Goal: Navigation & Orientation: Find specific page/section

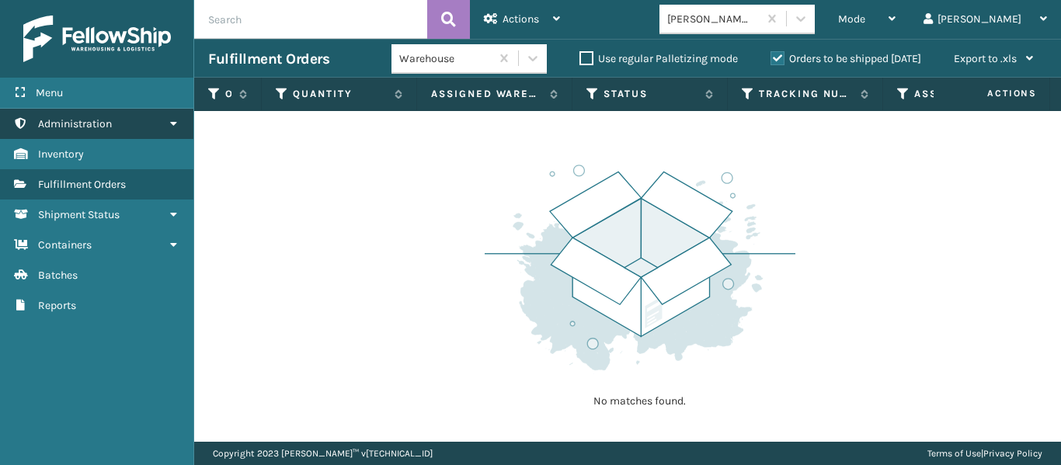
click at [99, 126] on span "Administration" at bounding box center [75, 123] width 74 height 13
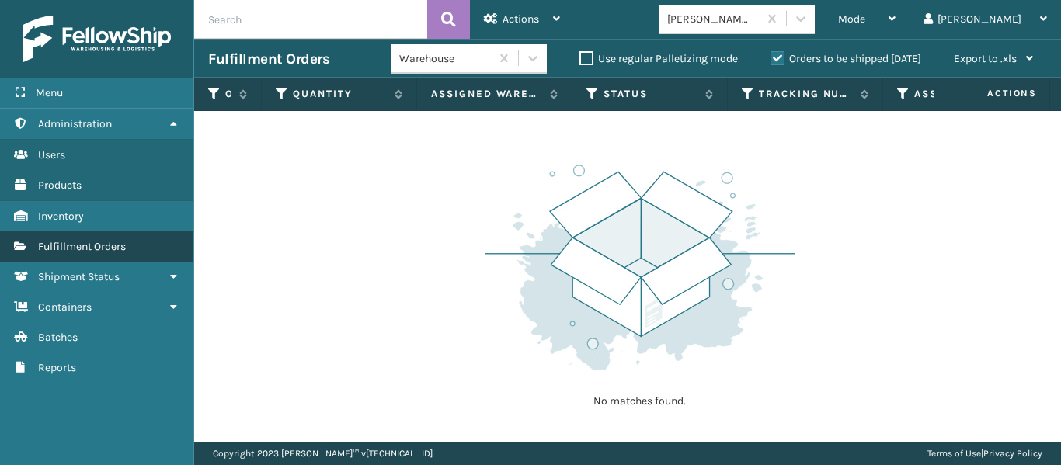
click at [92, 243] on span "Fulfillment Orders" at bounding box center [82, 246] width 88 height 13
click at [770, 54] on label "Orders to be shipped [DATE]" at bounding box center [845, 58] width 151 height 13
click at [770, 54] on input "Orders to be shipped [DATE]" at bounding box center [770, 55] width 1 height 10
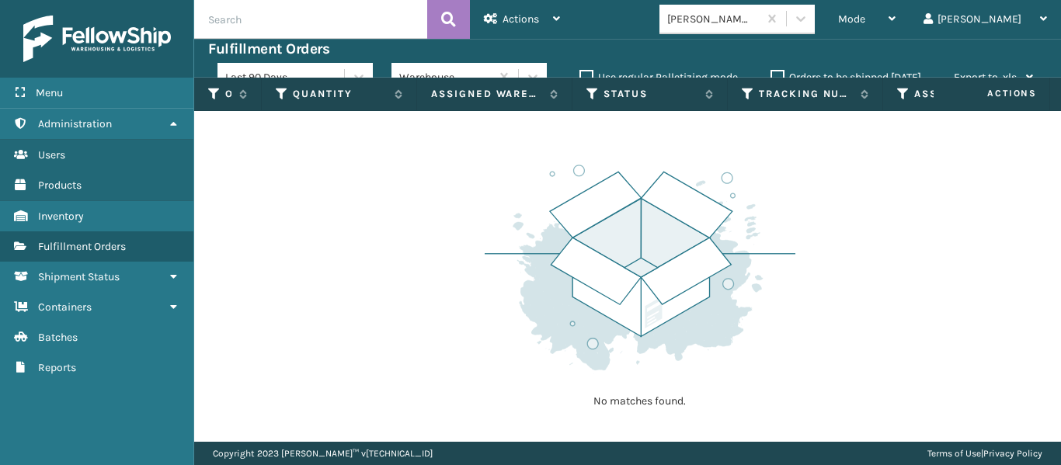
click at [603, 51] on div "Fulfillment Orders" at bounding box center [627, 49] width 839 height 19
click at [550, 8] on div "Actions" at bounding box center [522, 19] width 76 height 39
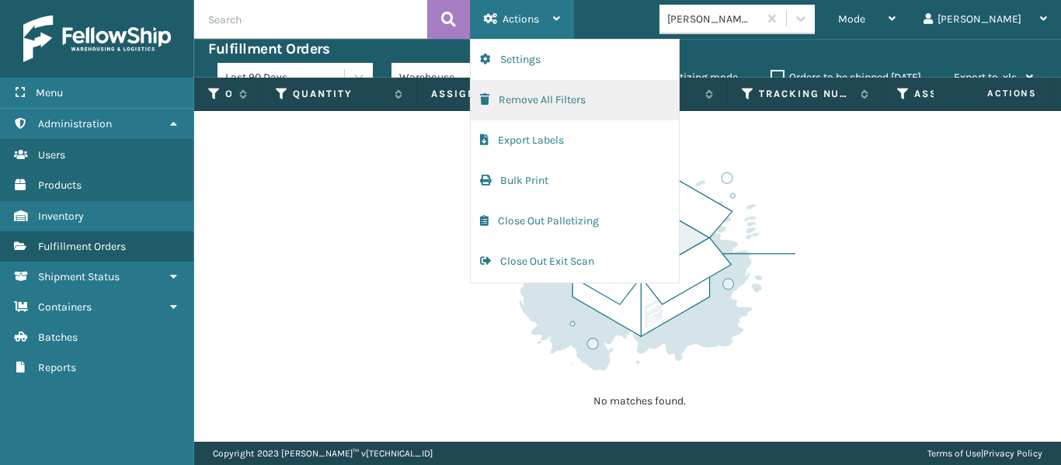
click at [535, 89] on button "Remove All Filters" at bounding box center [575, 100] width 208 height 40
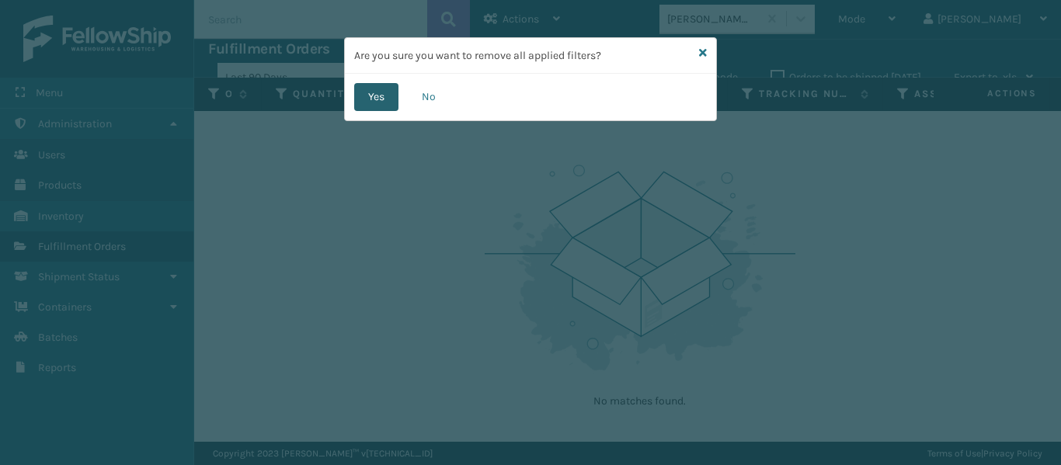
click at [384, 95] on button "Yes" at bounding box center [376, 97] width 44 height 28
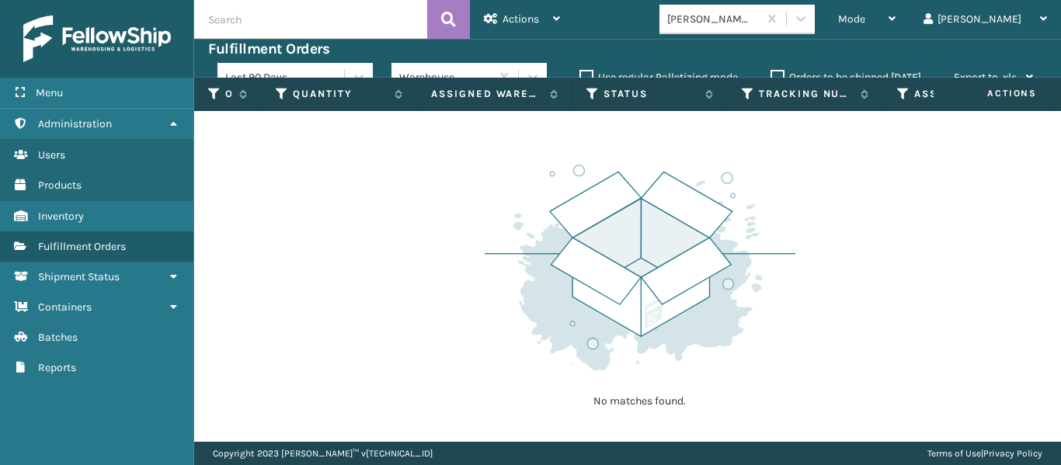
click at [615, 58] on div "Last 90 Days Warehouse Use regular Palletizing mode Orders to be shipped [DATE]…" at bounding box center [631, 77] width 829 height 39
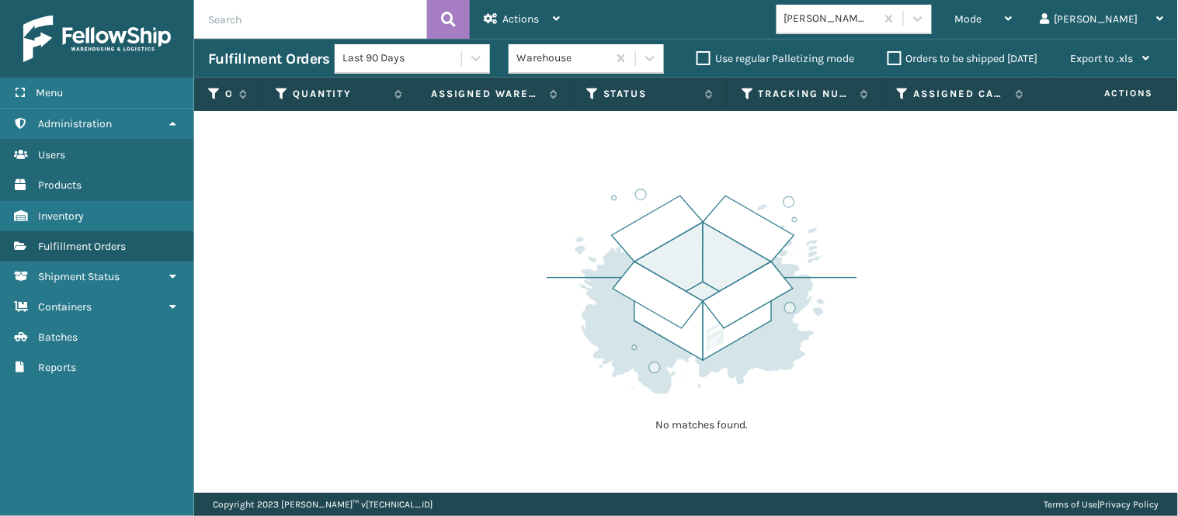
drag, startPoint x: 1028, startPoint y: 0, endPoint x: 480, endPoint y: 173, distance: 575.0
click at [480, 173] on div "No matches found." at bounding box center [686, 302] width 984 height 382
click at [120, 213] on link "Shipment Status Inventory" at bounding box center [96, 216] width 193 height 30
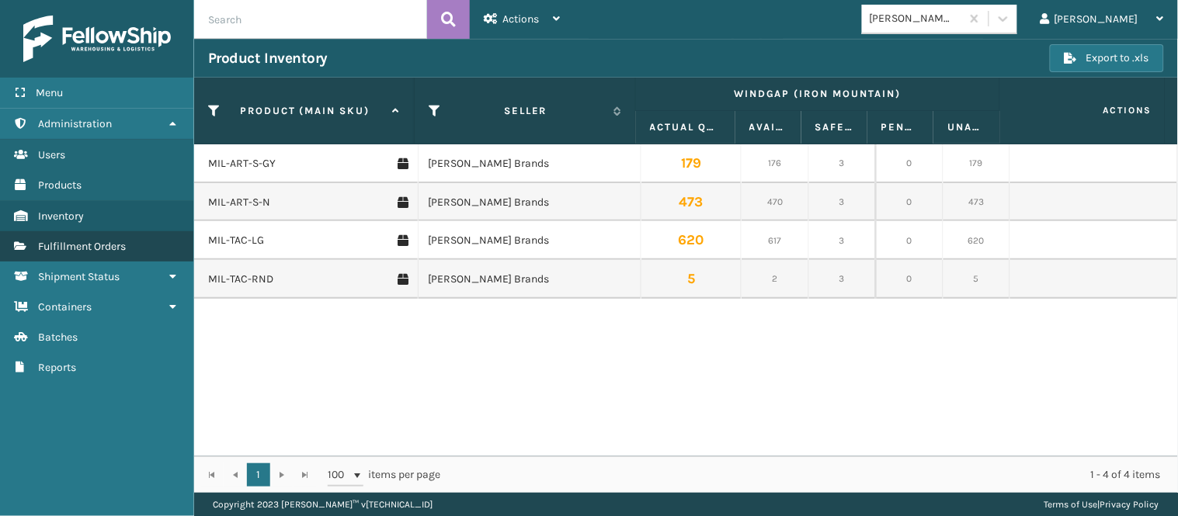
click at [134, 231] on link "Fulfillment Orders" at bounding box center [96, 246] width 193 height 30
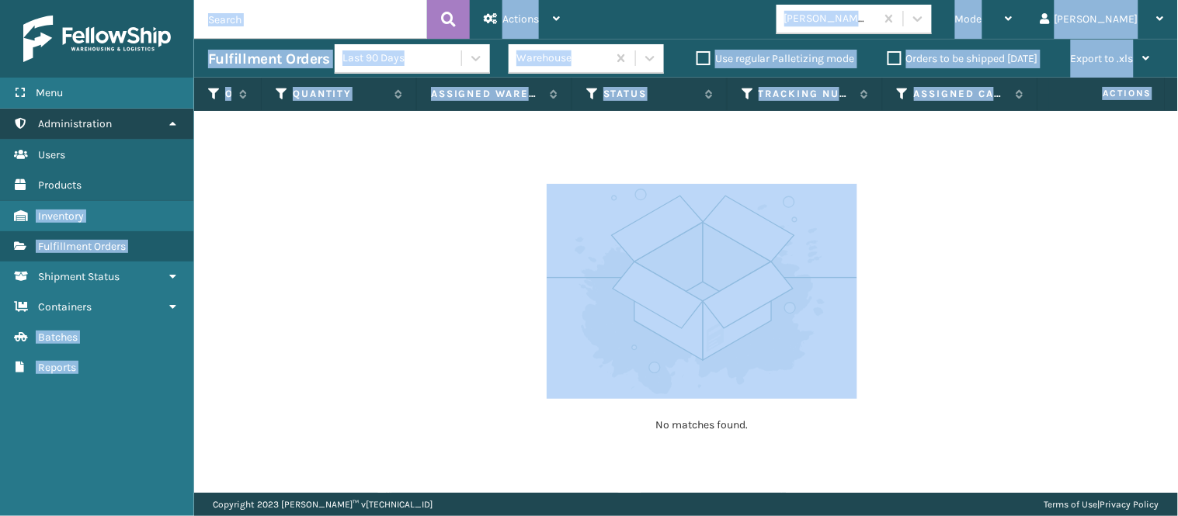
drag, startPoint x: 329, startPoint y: 125, endPoint x: 88, endPoint y: 118, distance: 241.6
click at [88, 0] on div "Menu Administration Users Products Inventory Fulfillment Orders Shipment Status…" at bounding box center [589, 0] width 1178 height 0
click at [88, 118] on span "Administration" at bounding box center [75, 123] width 74 height 13
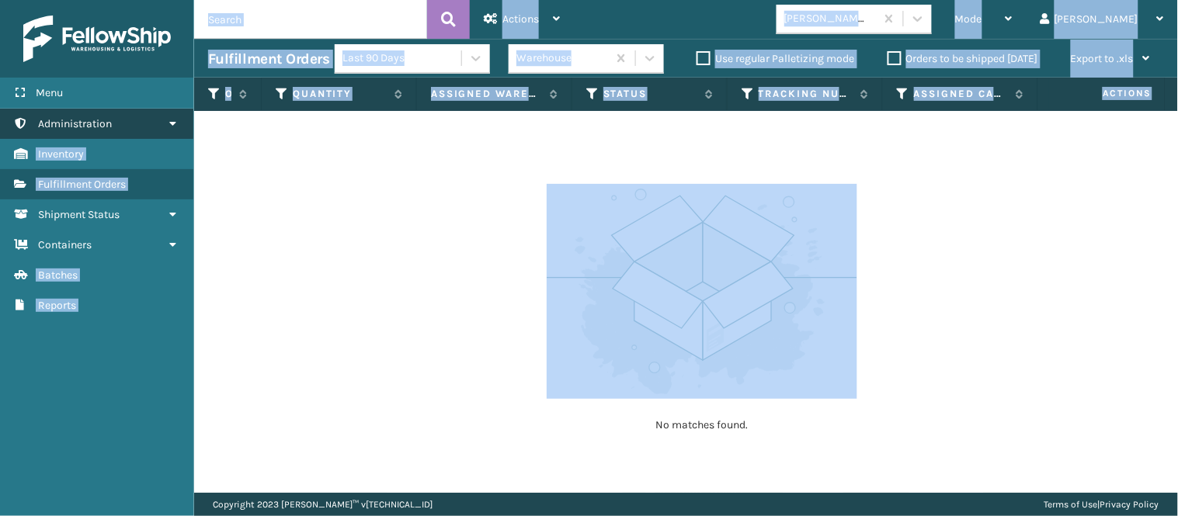
click at [155, 116] on link "Administration" at bounding box center [96, 124] width 193 height 30
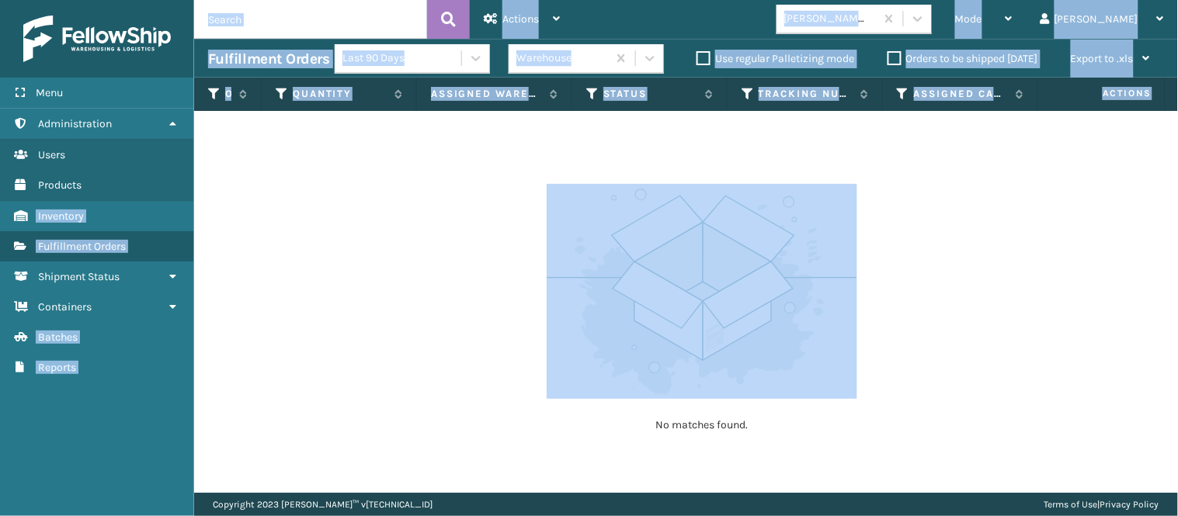
click at [327, 196] on div "No matches found." at bounding box center [686, 302] width 984 height 382
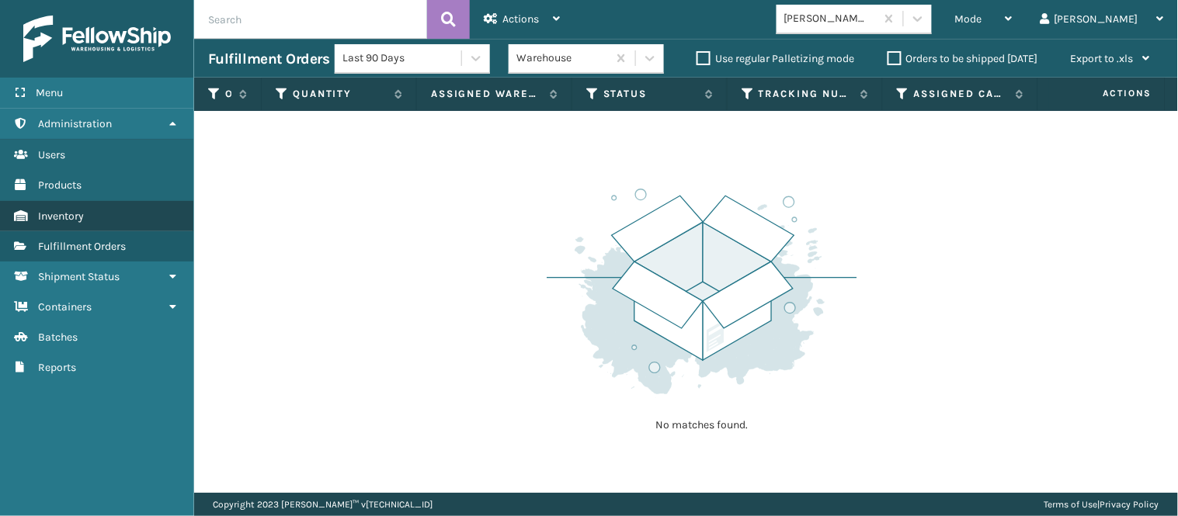
click at [84, 214] on link "Inventory" at bounding box center [96, 216] width 193 height 30
